Goal: Task Accomplishment & Management: Complete application form

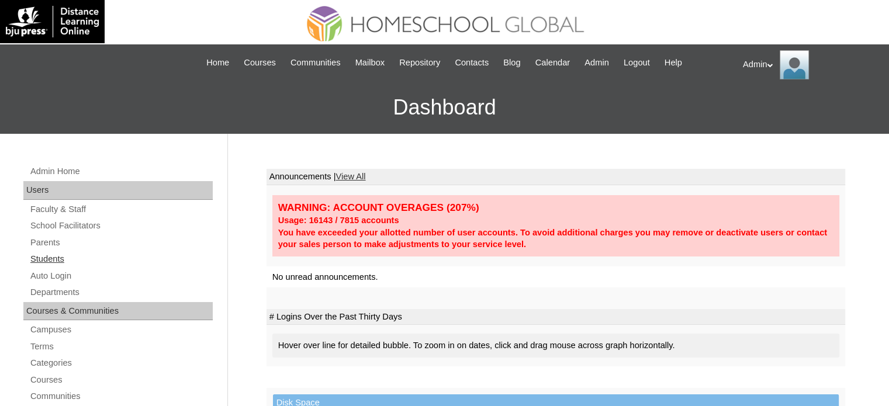
click at [50, 256] on link "Students" at bounding box center [120, 259] width 183 height 15
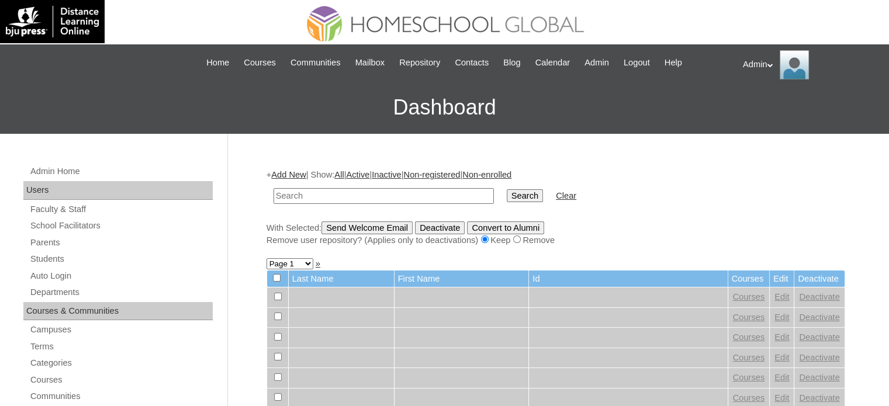
click at [304, 195] on input "text" at bounding box center [383, 196] width 220 height 16
type input "bagawisa"
click at [507, 191] on input "Search" at bounding box center [525, 195] width 36 height 13
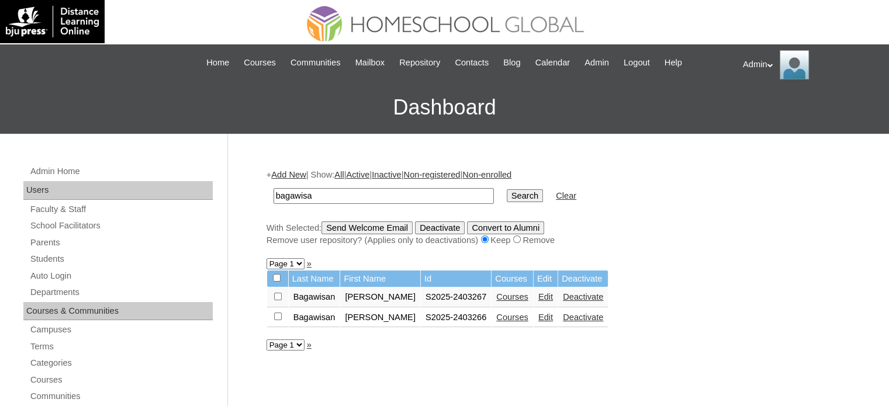
click at [518, 301] on link "Courses" at bounding box center [512, 296] width 32 height 9
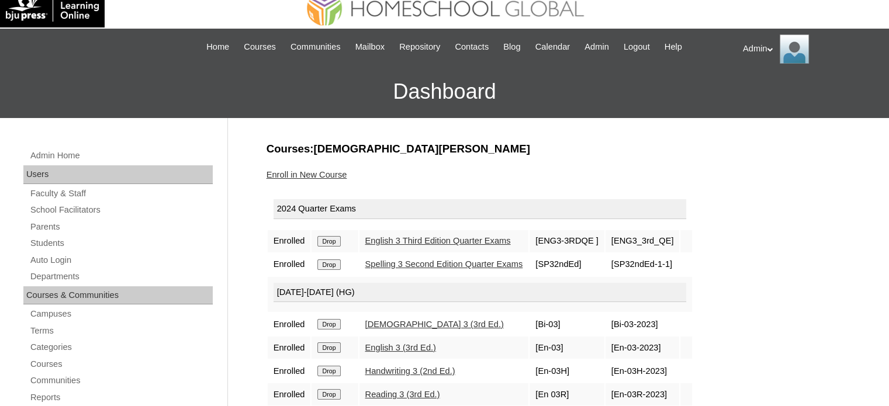
scroll to position [93, 0]
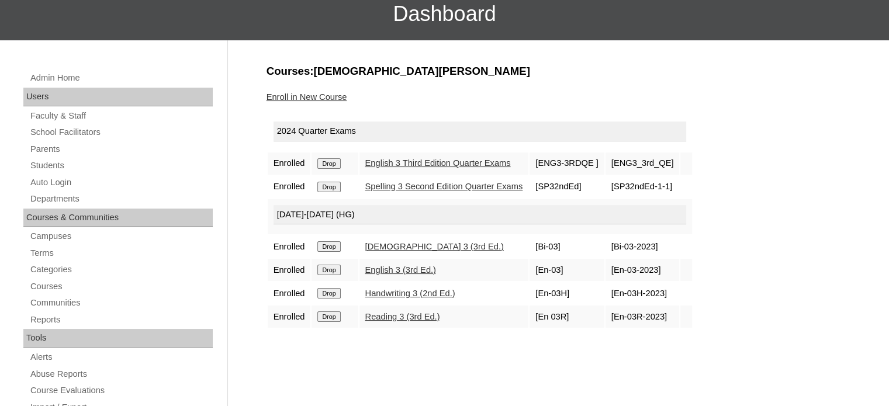
click at [333, 99] on link "Enroll in New Course" at bounding box center [306, 96] width 81 height 9
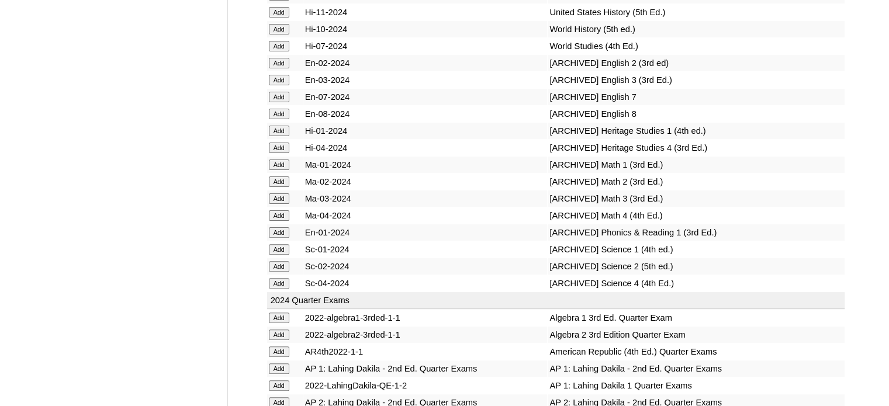
scroll to position [5980, 0]
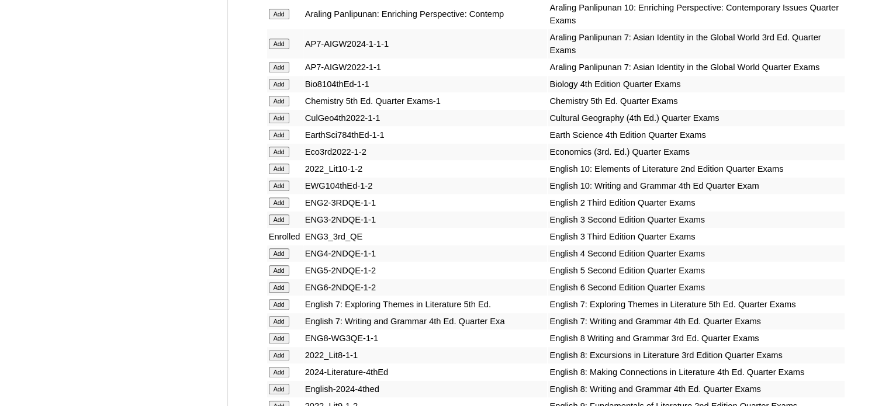
scroll to position [5340, 0]
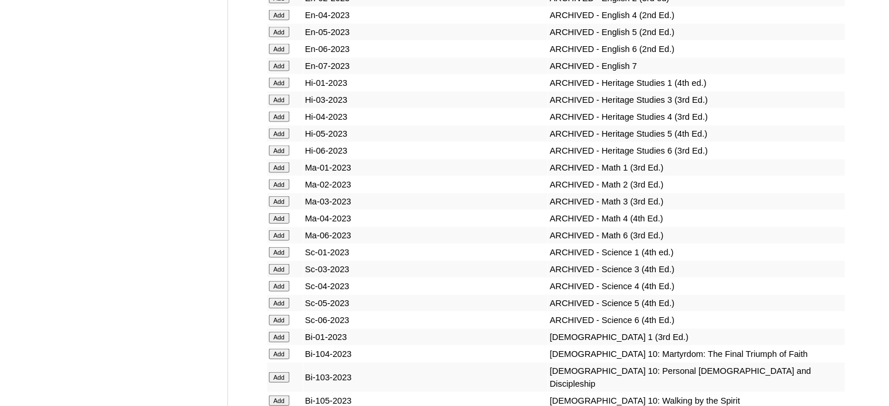
scroll to position [8471, 0]
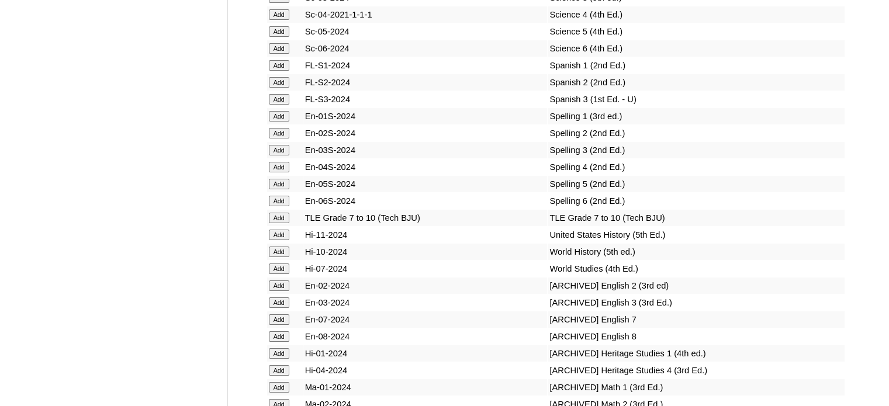
scroll to position [6182, 0]
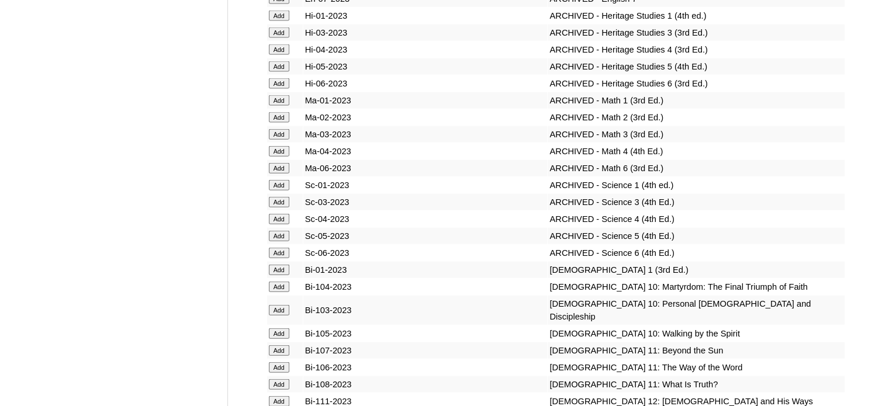
scroll to position [8774, 0]
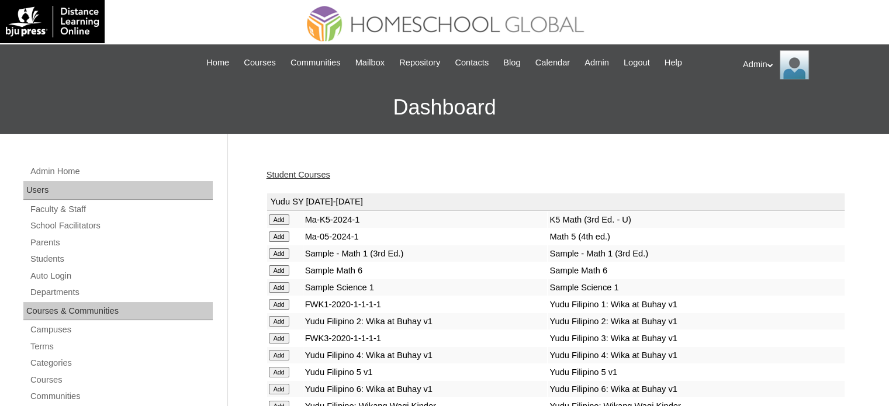
click at [307, 176] on link "Student Courses" at bounding box center [298, 174] width 64 height 9
